Goal: Navigation & Orientation: Find specific page/section

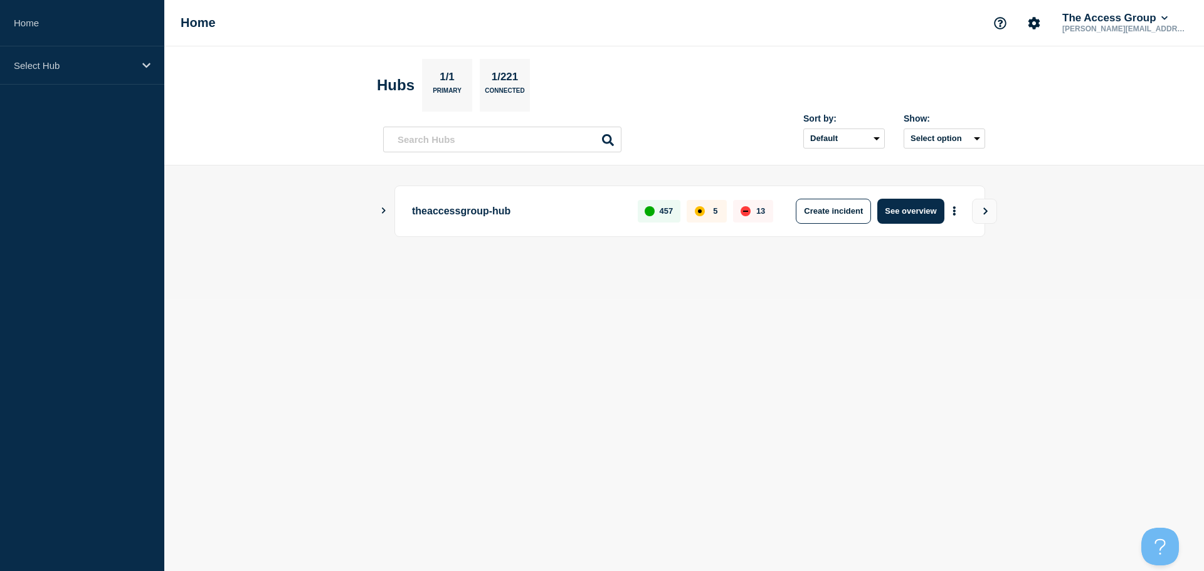
click at [388, 205] on div "theaccessgroup-hub 457 5 13 Create incident See overview" at bounding box center [684, 211] width 602 height 51
click at [385, 210] on icon "Show Connected Hubs" at bounding box center [384, 211] width 4 height 6
click at [959, 277] on button "More actions" at bounding box center [955, 274] width 16 height 23
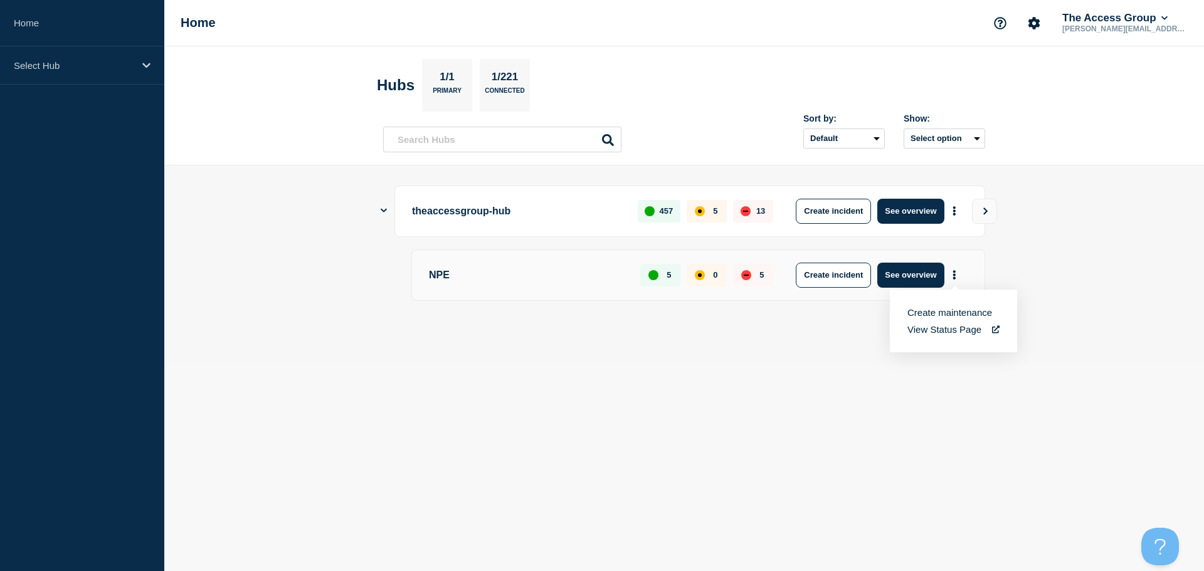
click at [657, 275] on div "up" at bounding box center [654, 275] width 10 height 10
click at [737, 269] on div "5" at bounding box center [753, 275] width 40 height 23
